Goal: Task Accomplishment & Management: Manage account settings

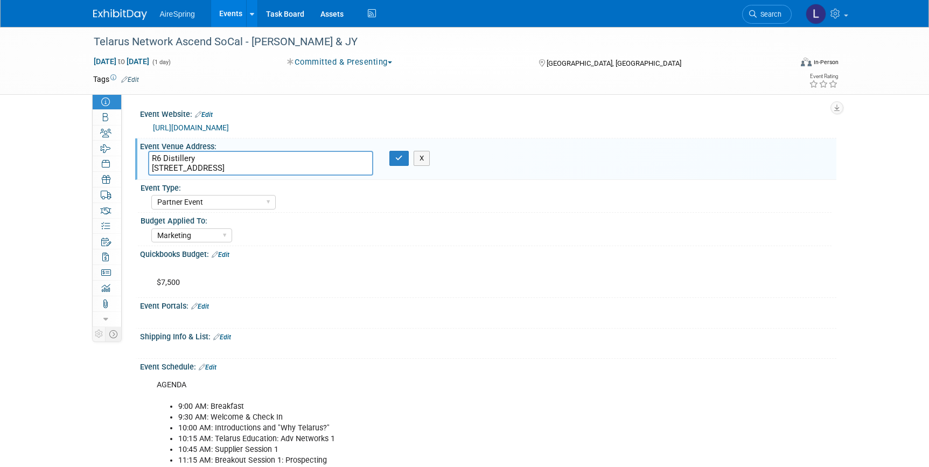
select select "Partner Event"
select select "Marketing"
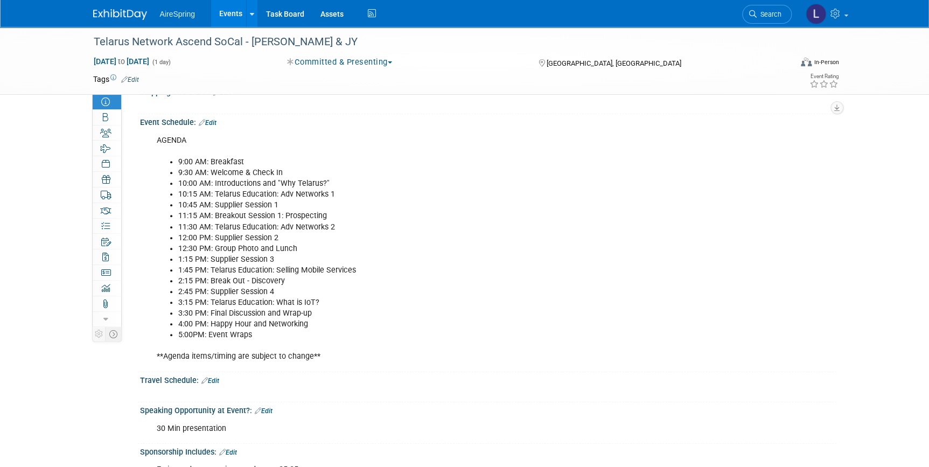
click at [113, 8] on link at bounding box center [126, 9] width 67 height 9
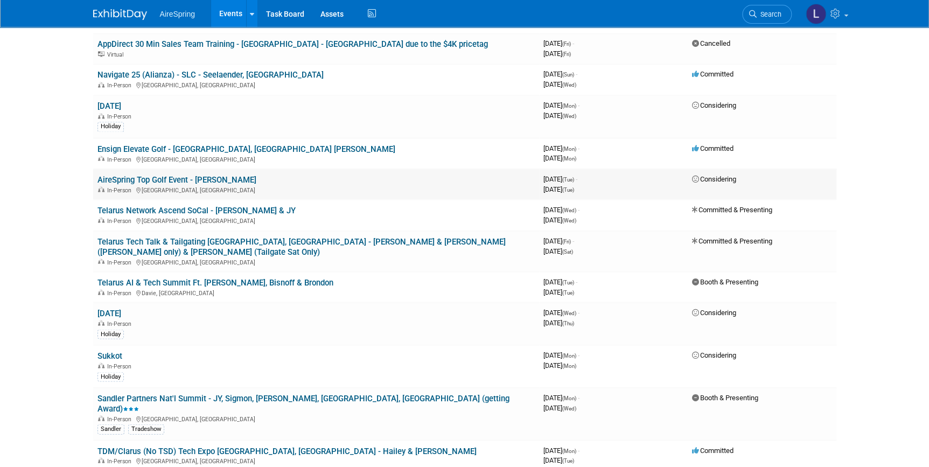
scroll to position [1028, 0]
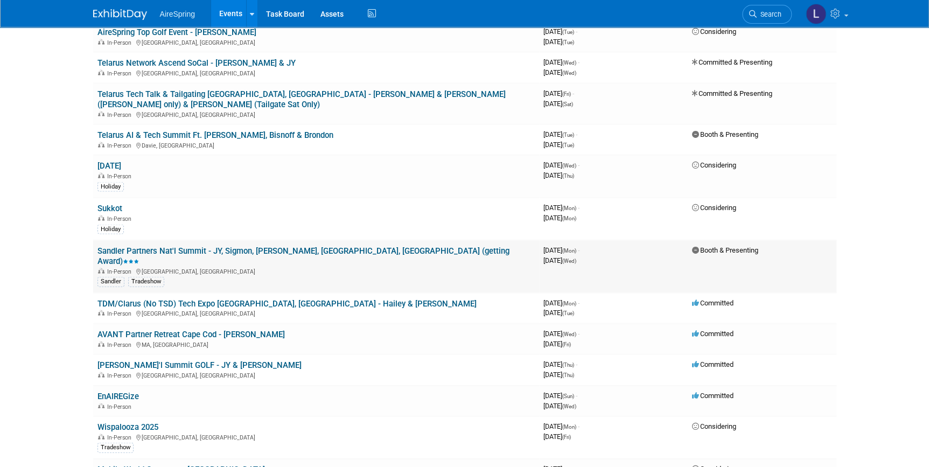
click at [268, 267] on div "In-Person [GEOGRAPHIC_DATA], [GEOGRAPHIC_DATA]" at bounding box center [315, 271] width 437 height 9
click at [276, 246] on link "Sandler Partners Nat'l Summit - JY, Sigmon, [PERSON_NAME], [GEOGRAPHIC_DATA], […" at bounding box center [303, 256] width 412 height 20
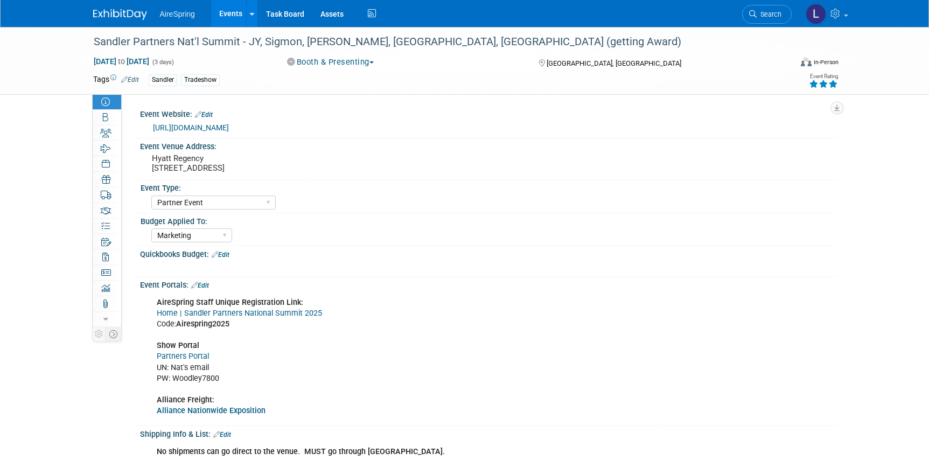
select select "Partner Event"
select select "Marketing"
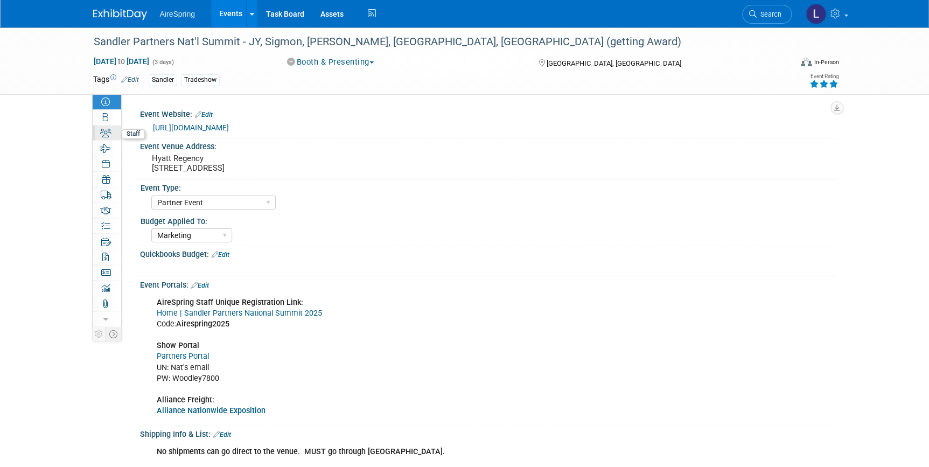
click at [109, 130] on icon at bounding box center [105, 133] width 11 height 9
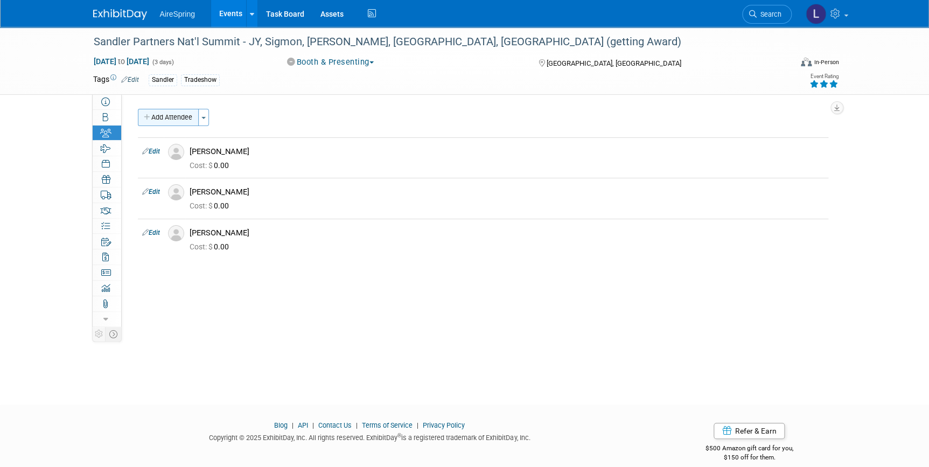
click at [152, 113] on button "Add Attendee" at bounding box center [168, 117] width 61 height 17
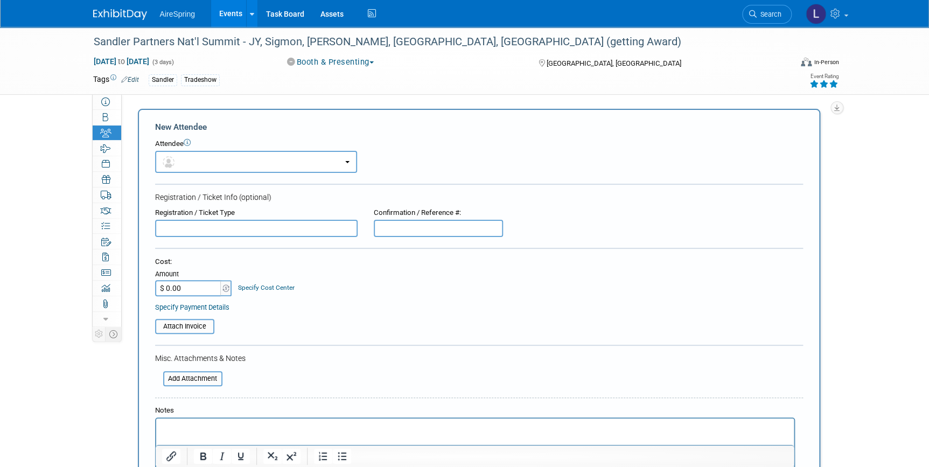
click at [283, 174] on form "New Attendee Attendee <img src="https://www.exhibitday.com/Images/Unassigned-Us…" at bounding box center [479, 318] width 648 height 395
click at [286, 165] on button "button" at bounding box center [256, 162] width 202 height 22
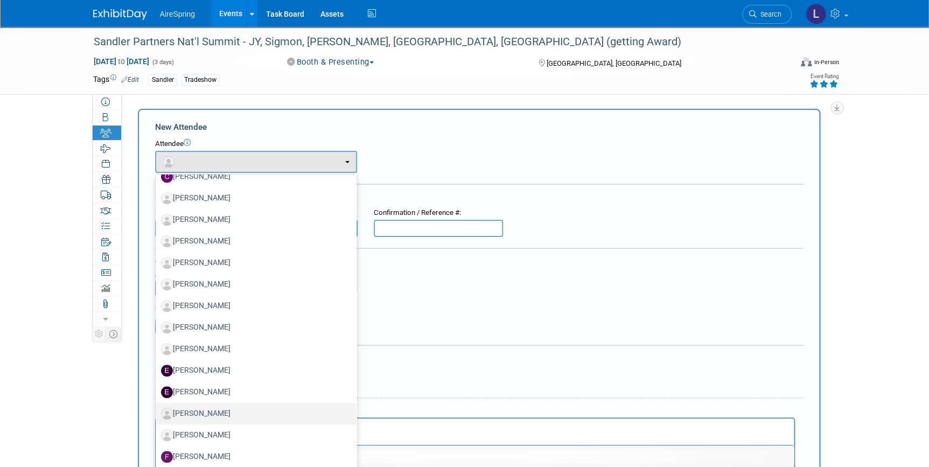
scroll to position [342, 0]
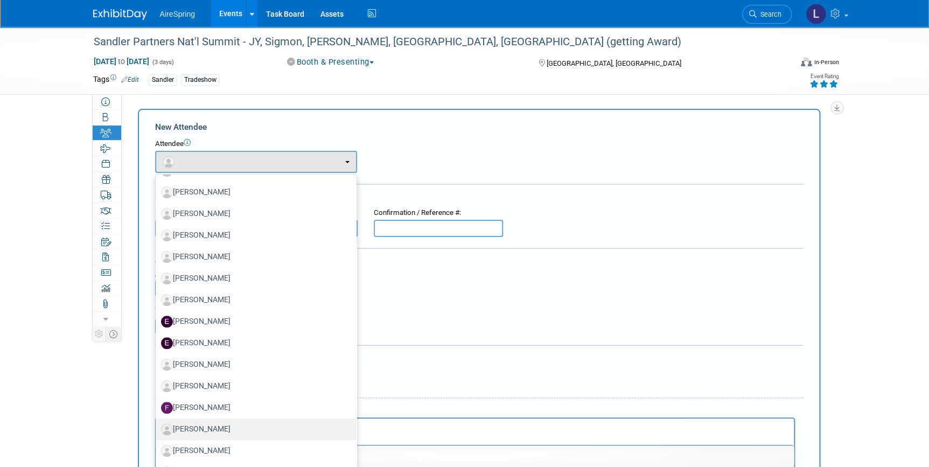
click at [250, 426] on label "Gabriel Valderrama" at bounding box center [253, 429] width 185 height 17
click at [157, 426] on input "Gabriel Valderrama" at bounding box center [153, 427] width 7 height 7
select select "06178bf8-1e0c-49de-b41b-4c8786e3d347"
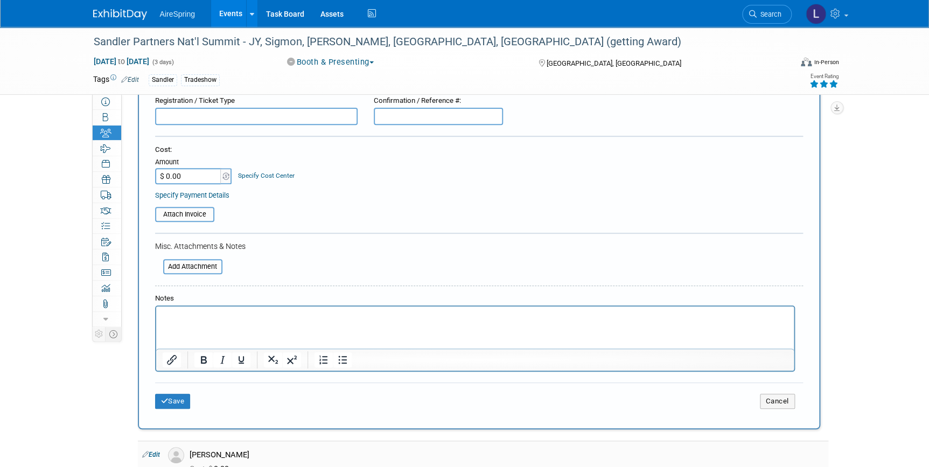
scroll to position [244, 0]
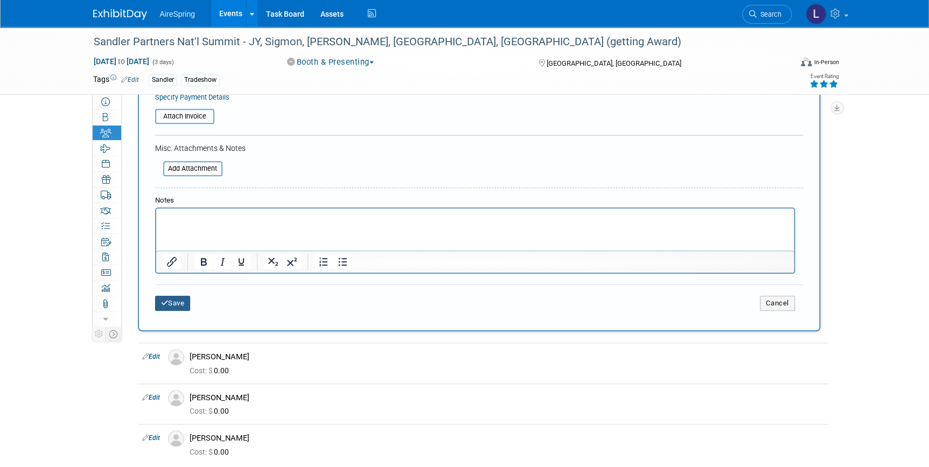
click at [181, 303] on button "Save" at bounding box center [173, 303] width 36 height 15
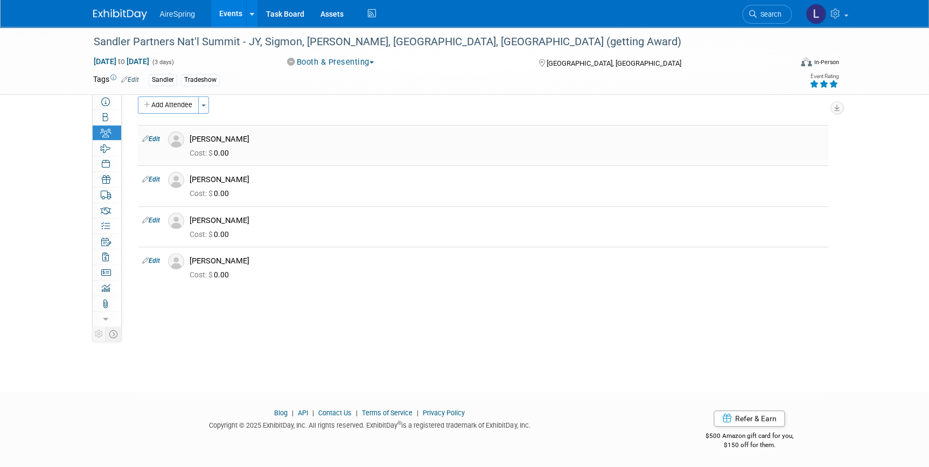
scroll to position [0, 0]
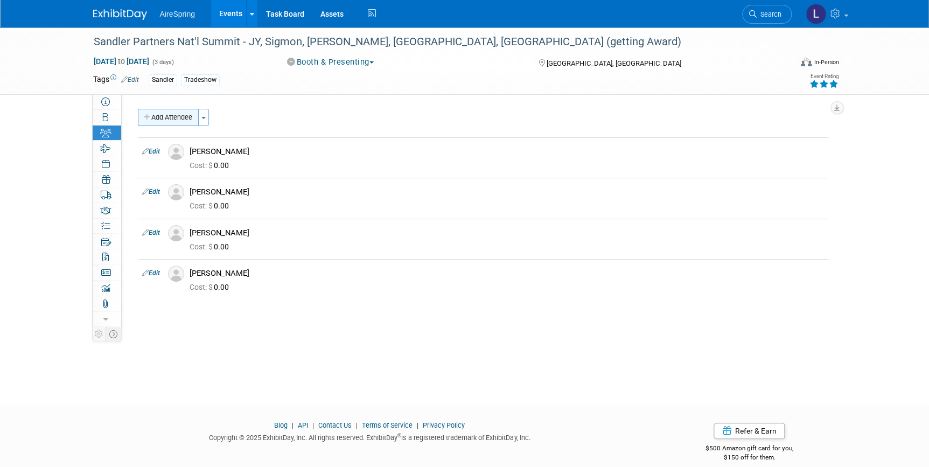
click at [178, 121] on button "Add Attendee" at bounding box center [168, 117] width 61 height 17
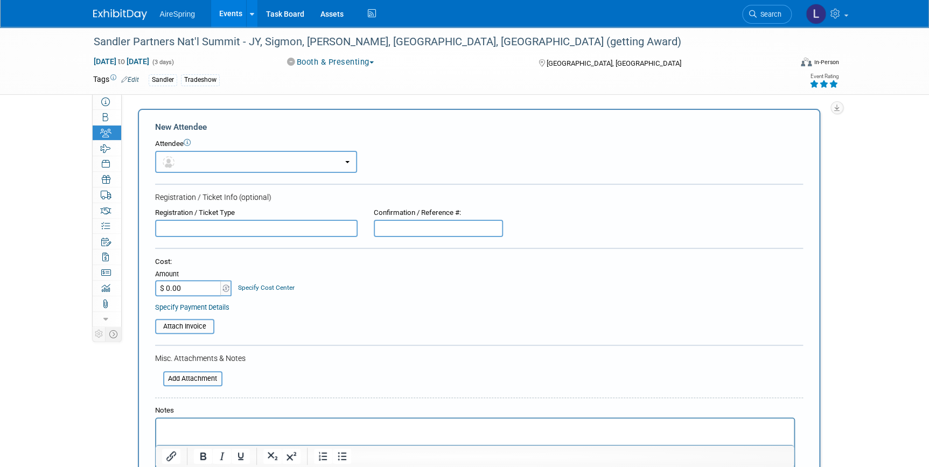
click at [266, 157] on button "button" at bounding box center [256, 162] width 202 height 22
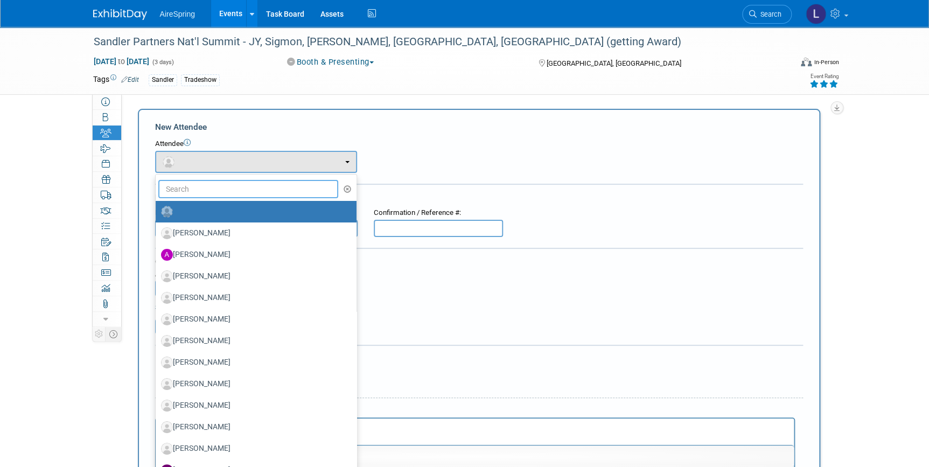
click at [244, 195] on input "text" at bounding box center [248, 189] width 180 height 18
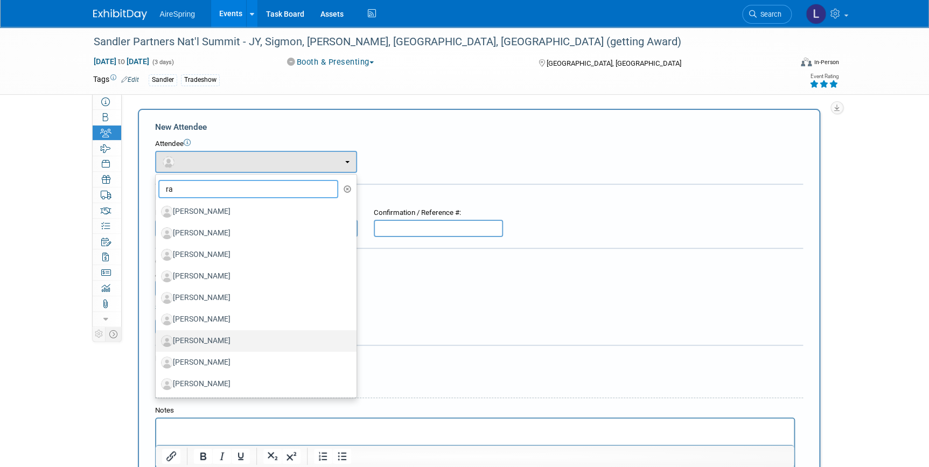
type input "ra"
click at [242, 336] on label "Ralph Castillo" at bounding box center [253, 340] width 185 height 17
click at [157, 336] on input "Ralph Castillo" at bounding box center [153, 339] width 7 height 7
select select "5401e03a-01c1-4be7-9178-18032f451f61"
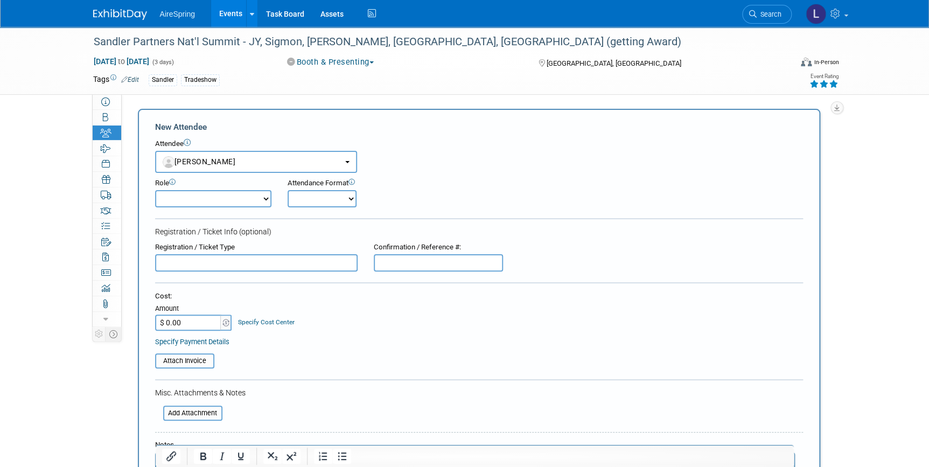
scroll to position [146, 0]
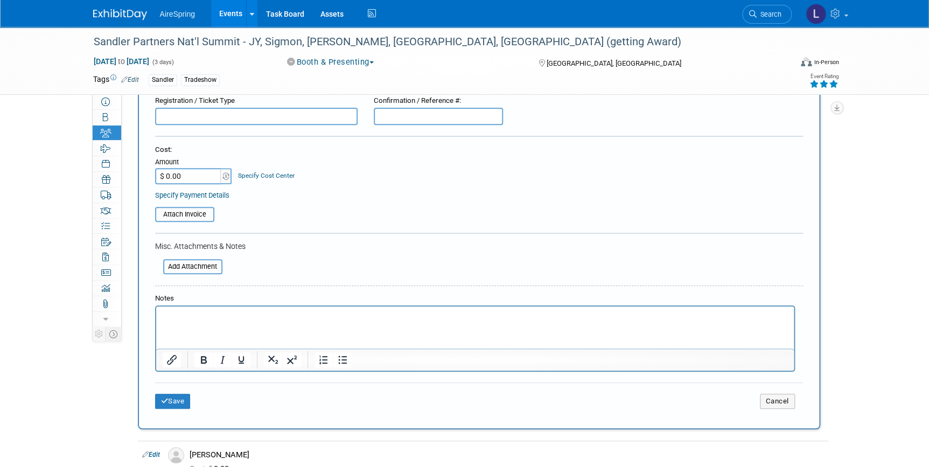
click at [172, 409] on div "Save Cancel" at bounding box center [479, 399] width 648 height 34
click at [174, 397] on button "Save" at bounding box center [173, 401] width 36 height 15
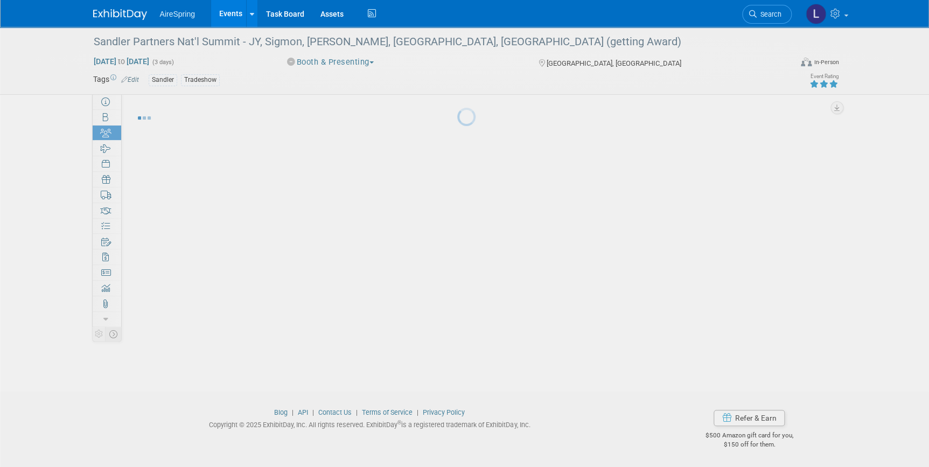
scroll to position [12, 0]
